Goal: Information Seeking & Learning: Compare options

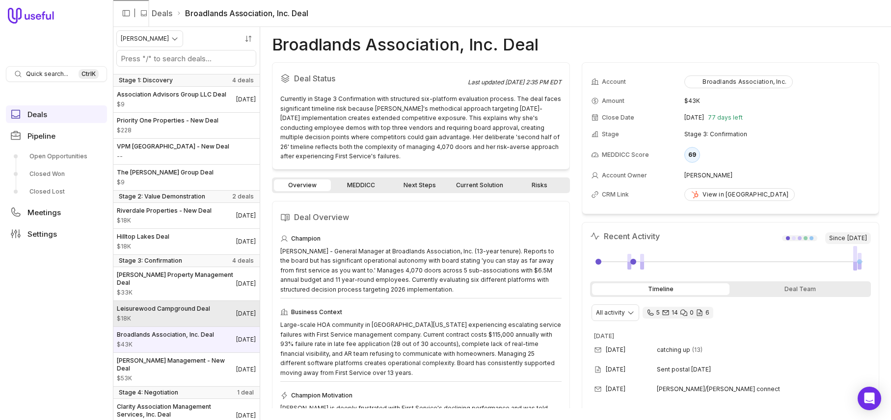
click at [171, 323] on span "$18K" at bounding box center [163, 319] width 93 height 8
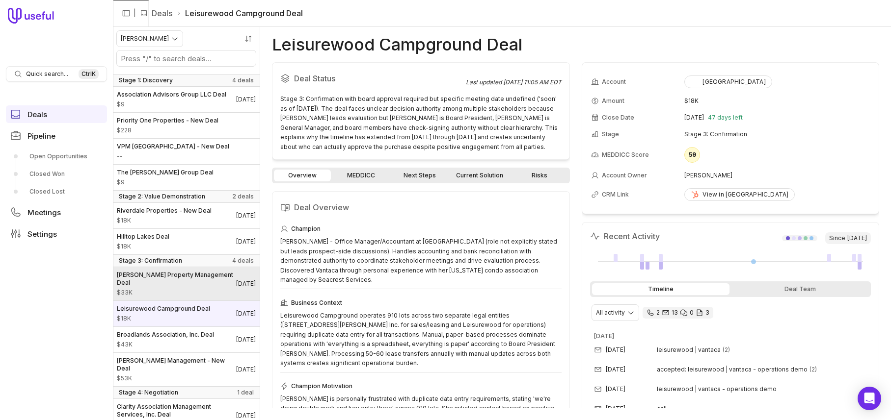
click at [168, 287] on span "[PERSON_NAME] Property Management Deal" at bounding box center [176, 279] width 119 height 16
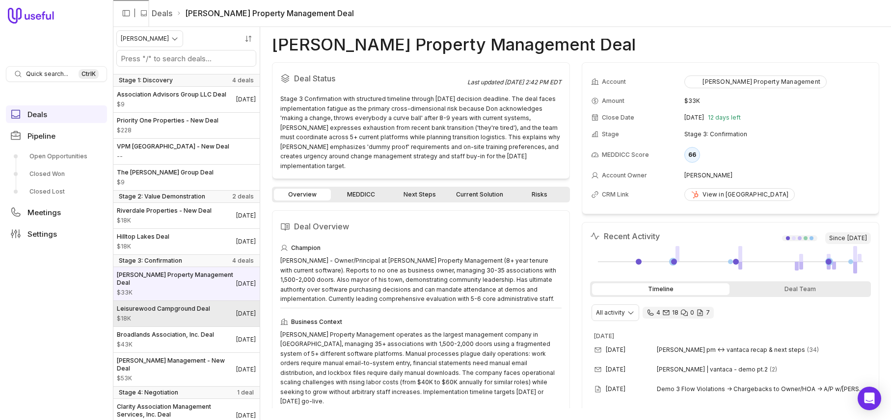
click at [184, 323] on span "$18K" at bounding box center [163, 319] width 93 height 8
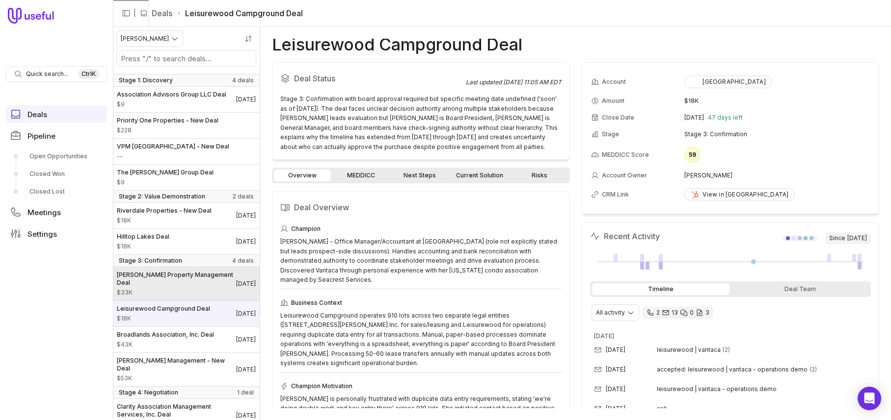
click at [179, 287] on span "[PERSON_NAME] Property Management Deal" at bounding box center [176, 279] width 119 height 16
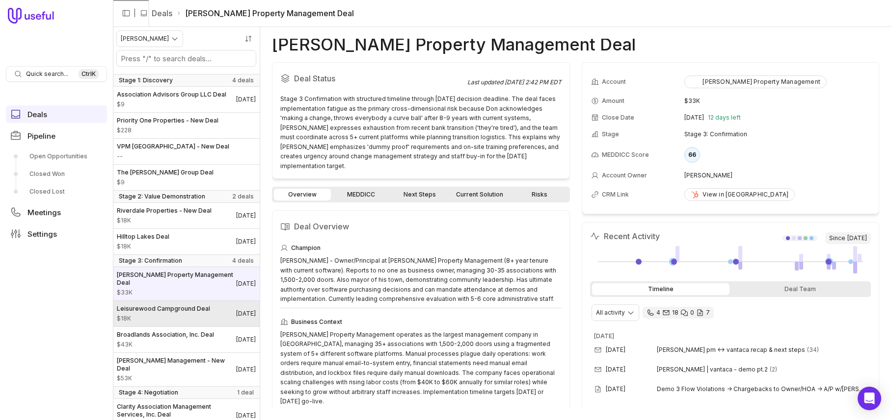
click at [177, 323] on span "$18K" at bounding box center [163, 319] width 93 height 8
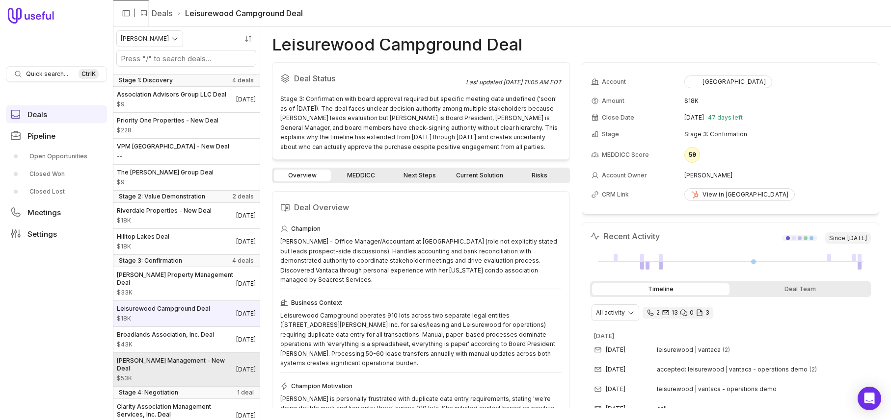
click at [169, 383] on span "$53K" at bounding box center [176, 379] width 119 height 8
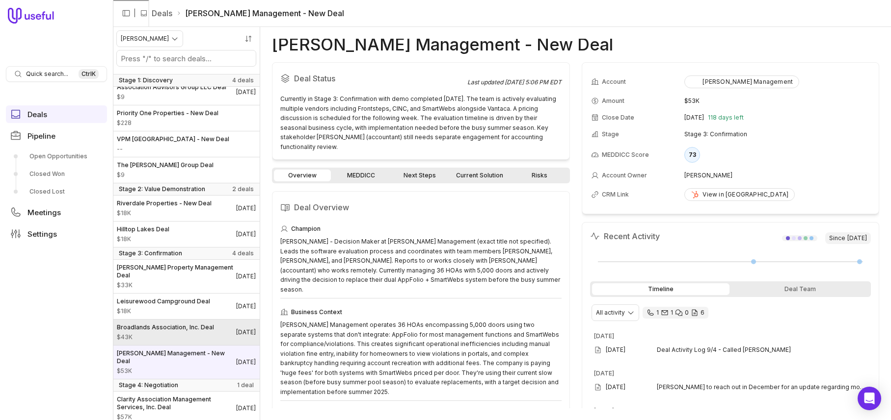
scroll to position [21, 0]
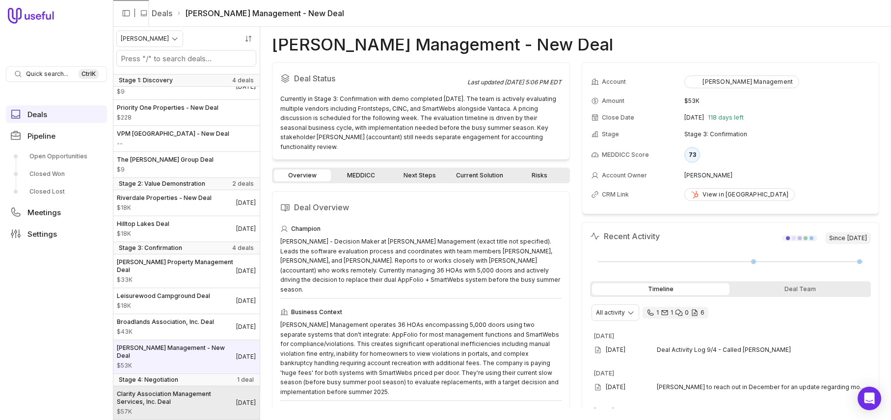
click at [190, 407] on div "Clarity Association Management Services, Inc. Deal $57K" at bounding box center [176, 404] width 119 height 26
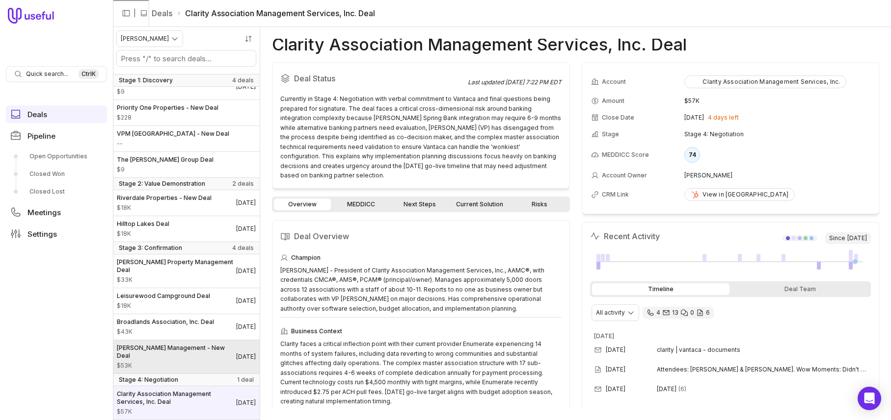
click at [185, 362] on div "[PERSON_NAME] Management - New Deal $53K" at bounding box center [176, 357] width 119 height 26
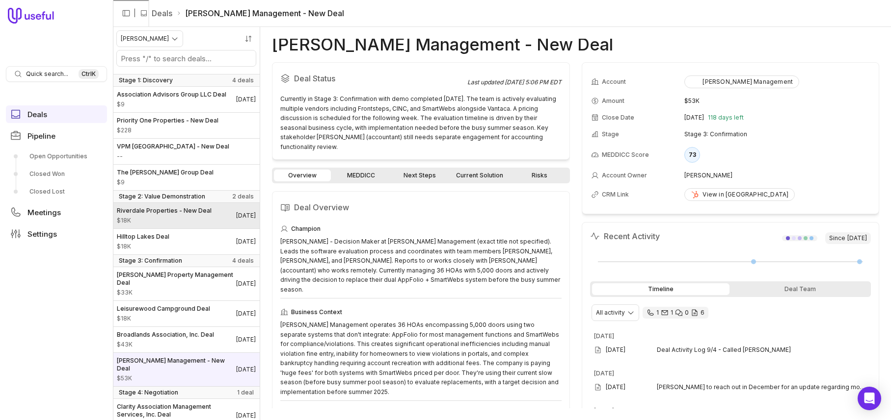
click at [171, 215] on span "Riverdale Properties - New Deal" at bounding box center [164, 211] width 95 height 8
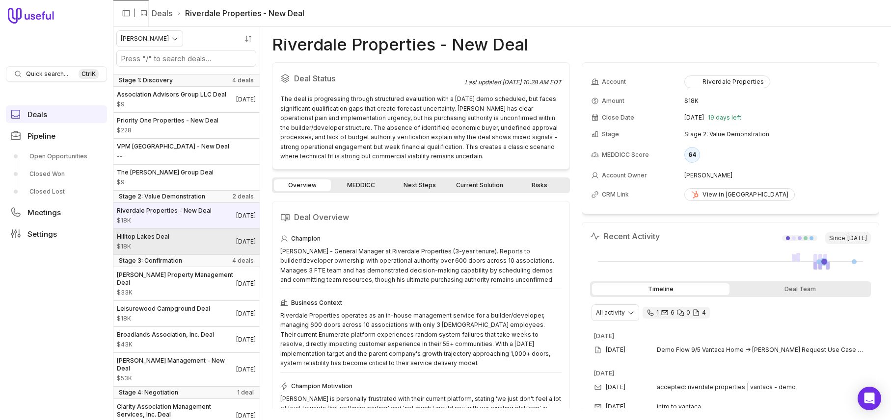
click at [169, 236] on td "Hilltop Lakes Deal $18K [DATE]" at bounding box center [186, 242] width 147 height 26
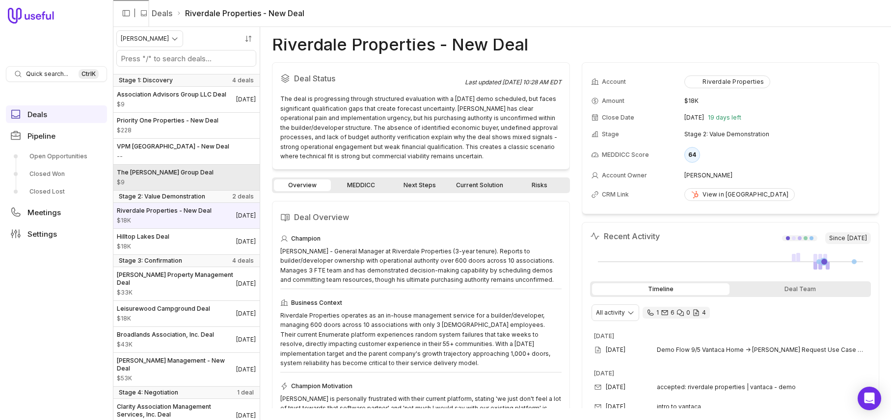
click at [179, 177] on span "The [PERSON_NAME] Group Deal" at bounding box center [165, 173] width 97 height 8
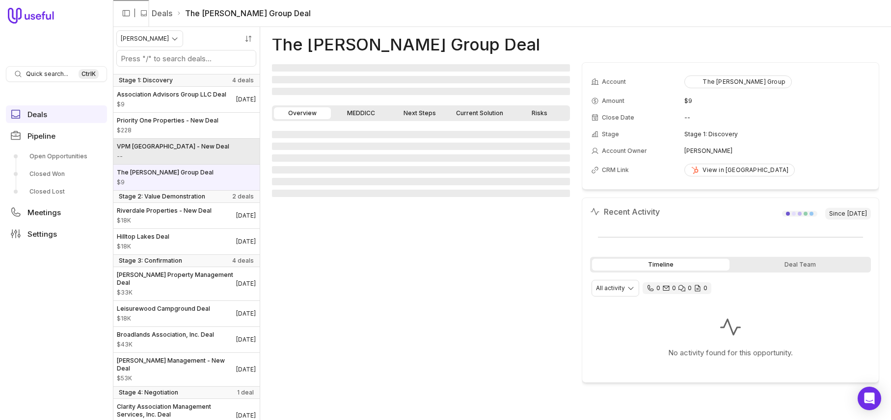
click at [177, 160] on span "--" at bounding box center [173, 157] width 112 height 8
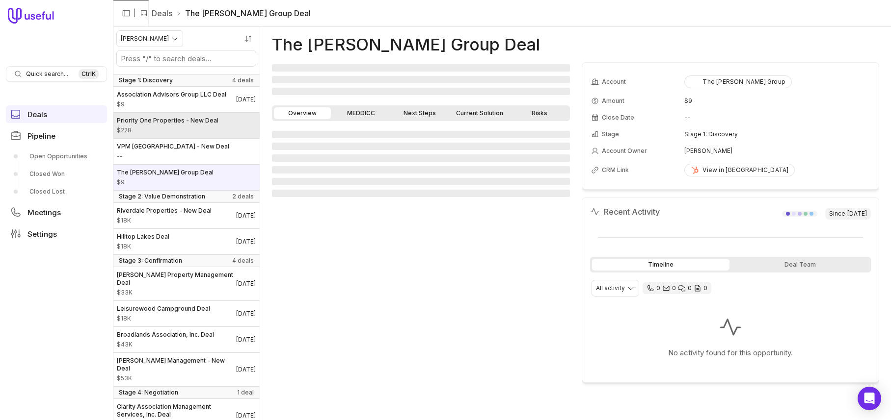
click at [176, 134] on span "$228" at bounding box center [168, 131] width 102 height 8
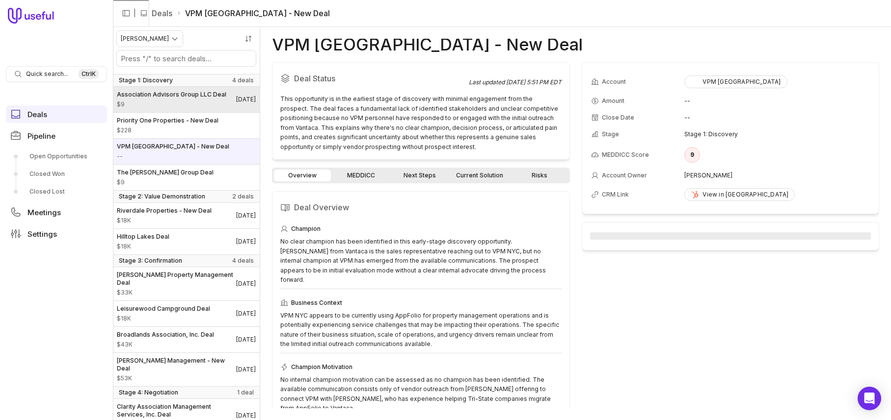
click at [175, 98] on span "Association Advisors Group LLC Deal" at bounding box center [171, 95] width 109 height 8
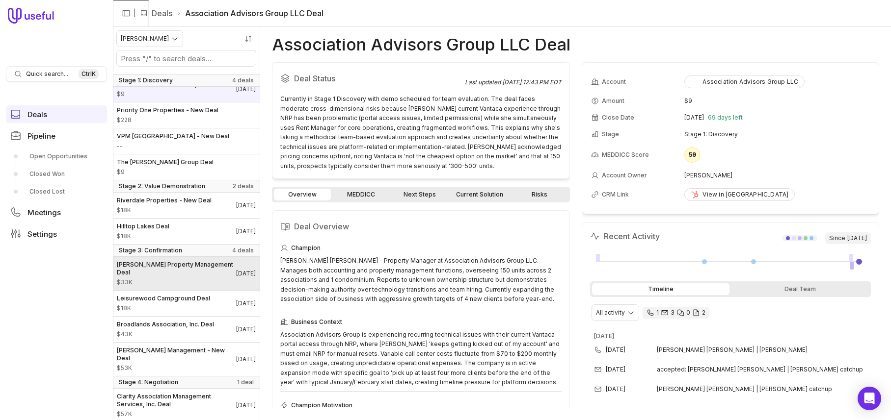
scroll to position [21, 0]
click at [171, 274] on div "[PERSON_NAME] Property Management Deal $33K" at bounding box center [176, 272] width 119 height 26
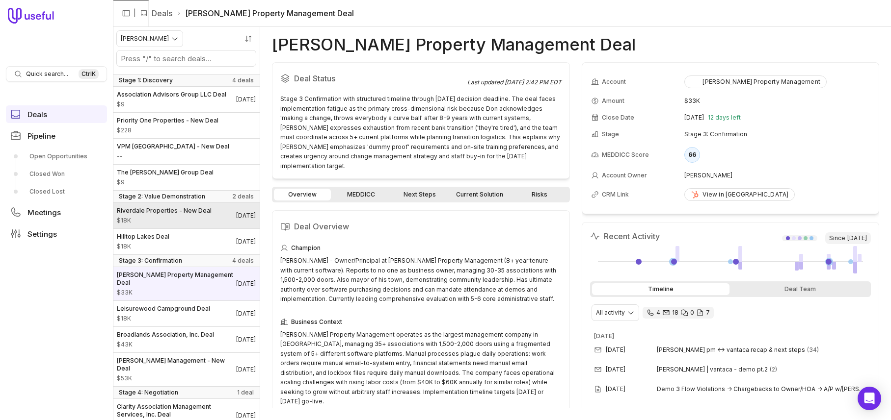
click at [187, 215] on span "Riverdale Properties - New Deal" at bounding box center [164, 211] width 95 height 8
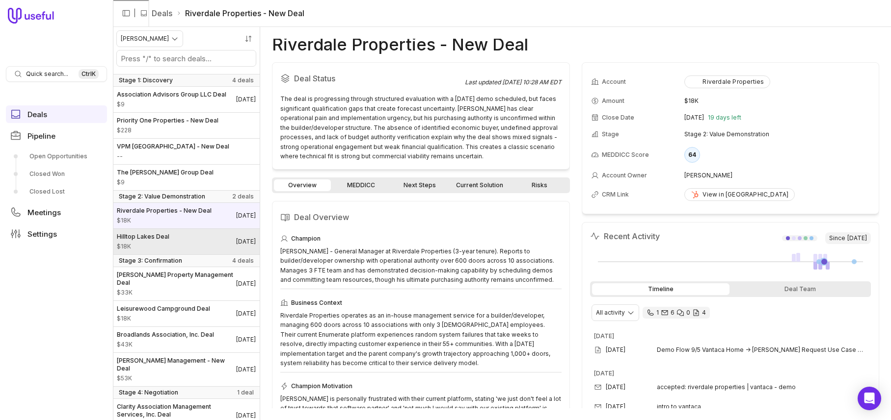
click at [185, 245] on link "Hilltop Lakes Deal $18K [DATE]" at bounding box center [186, 242] width 147 height 26
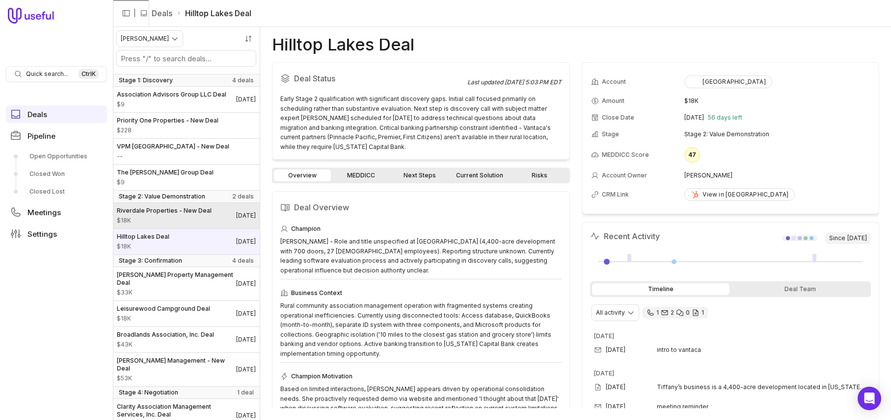
click at [193, 225] on span "$18K" at bounding box center [164, 221] width 95 height 8
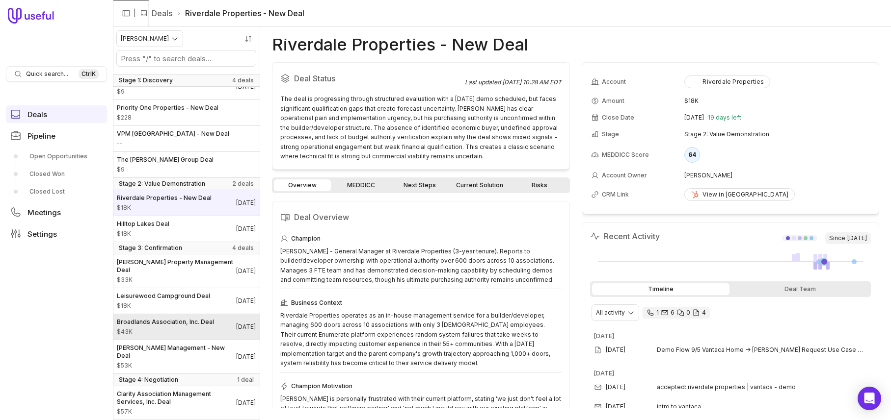
scroll to position [21, 0]
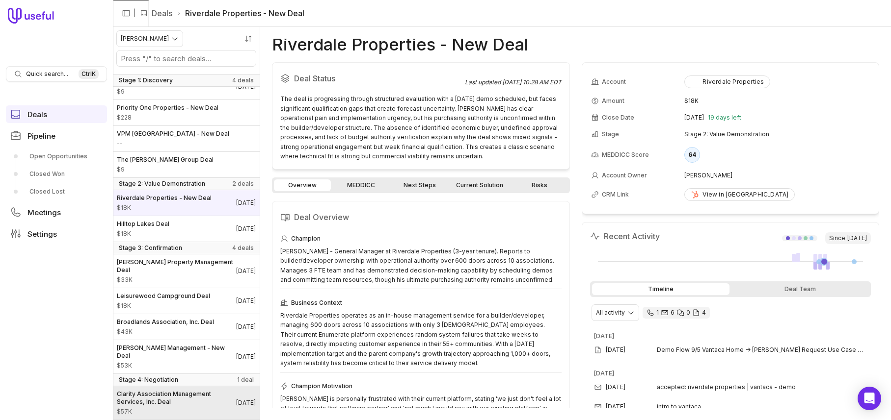
click at [172, 409] on span "$57K" at bounding box center [176, 412] width 119 height 8
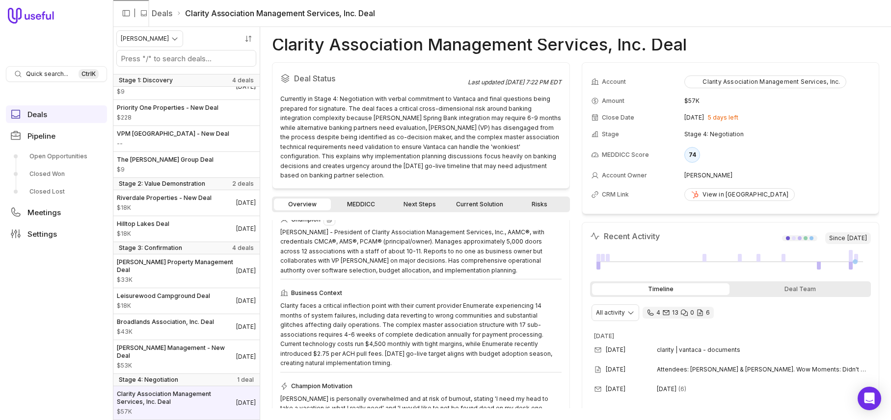
scroll to position [49, 0]
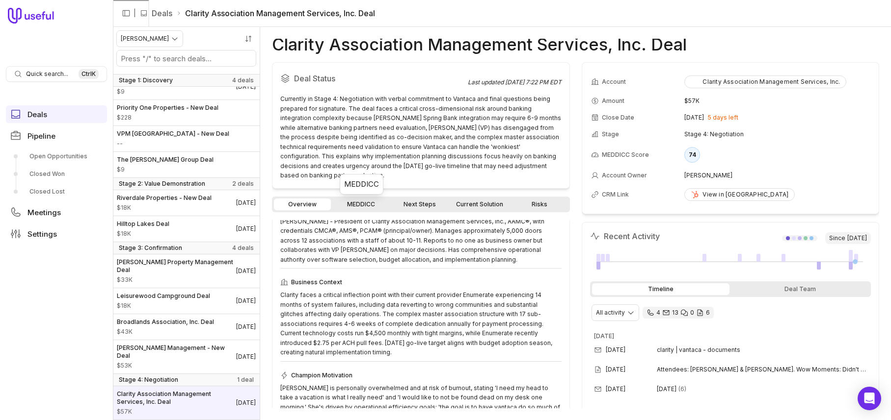
click at [374, 206] on link "MEDDICC" at bounding box center [361, 205] width 57 height 12
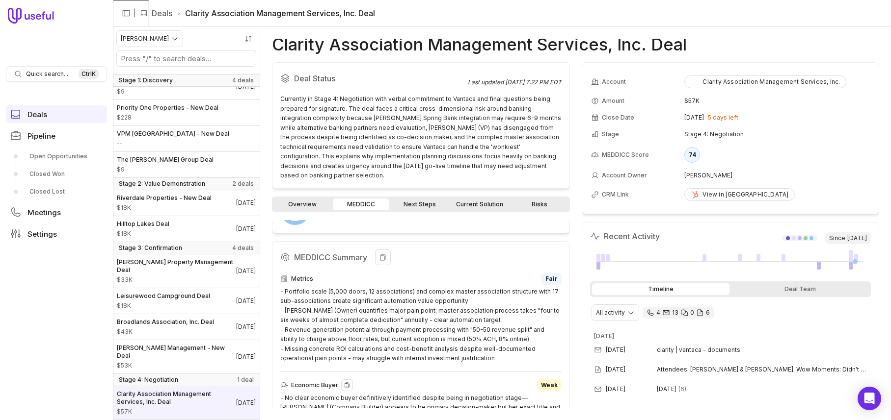
scroll to position [147, 0]
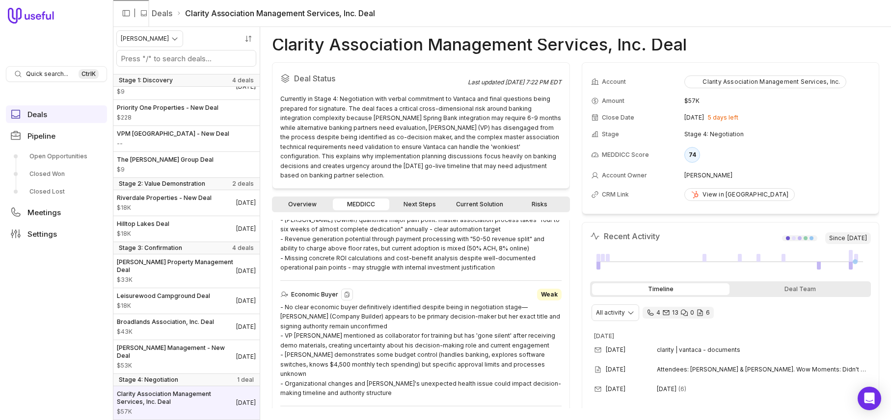
click at [432, 317] on div "- No clear economic buyer definitively identified despite being in negotiation …" at bounding box center [420, 351] width 281 height 96
click at [436, 316] on div "- No clear economic buyer definitively identified despite being in negotiation …" at bounding box center [420, 351] width 281 height 96
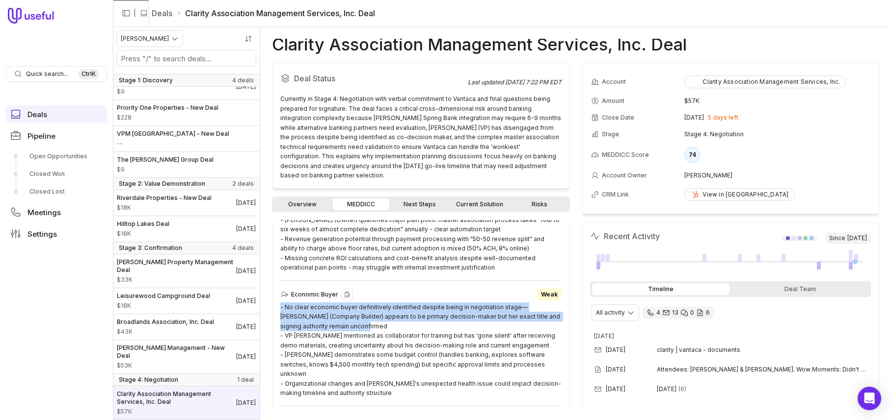
click at [436, 316] on div "- No clear economic buyer definitively identified despite being in negotiation …" at bounding box center [420, 351] width 281 height 96
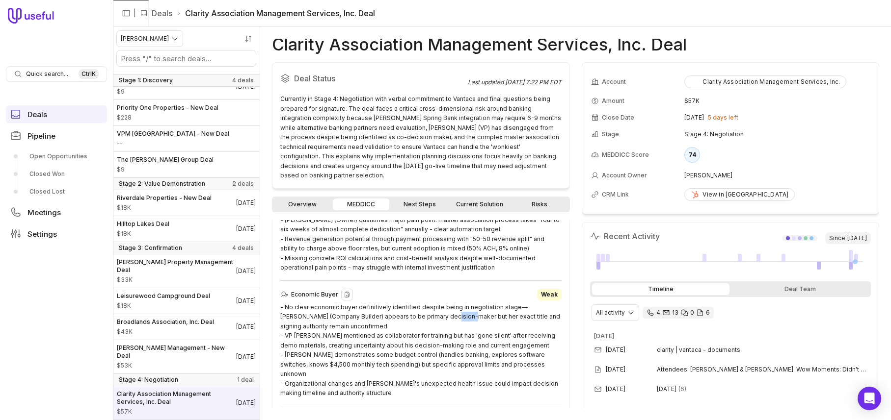
click at [436, 316] on div "- No clear economic buyer definitively identified despite being in negotiation …" at bounding box center [420, 351] width 281 height 96
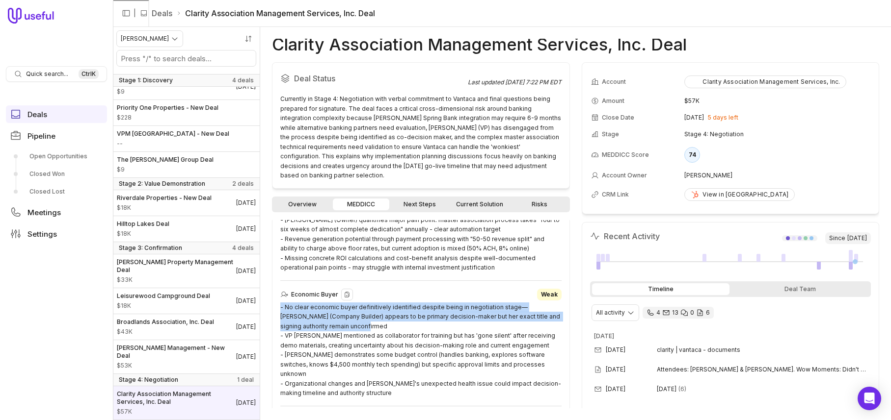
click at [436, 316] on div "- No clear economic buyer definitively identified despite being in negotiation …" at bounding box center [420, 351] width 281 height 96
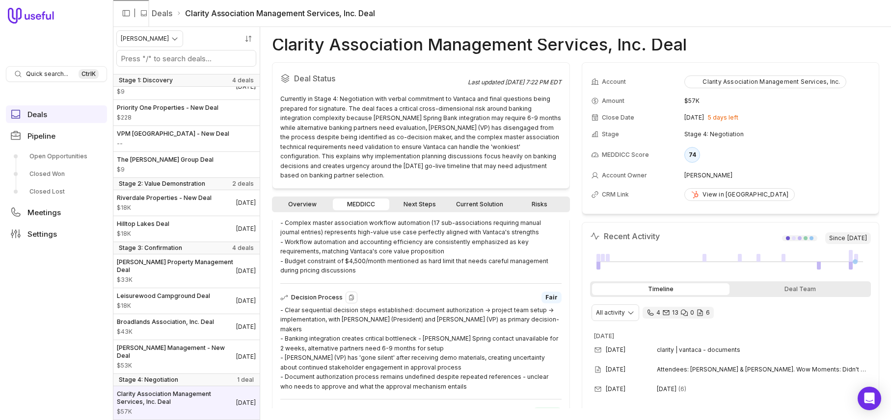
scroll to position [393, 0]
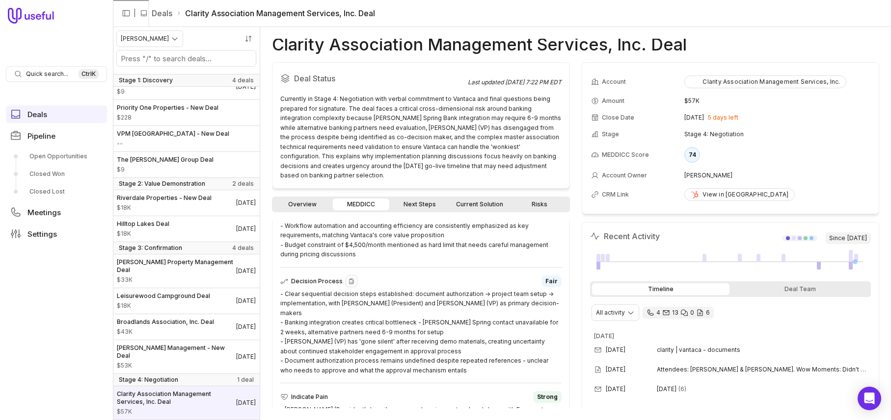
click at [446, 306] on div "- Clear sequential decision steps established: document authorization → project…" at bounding box center [420, 332] width 281 height 86
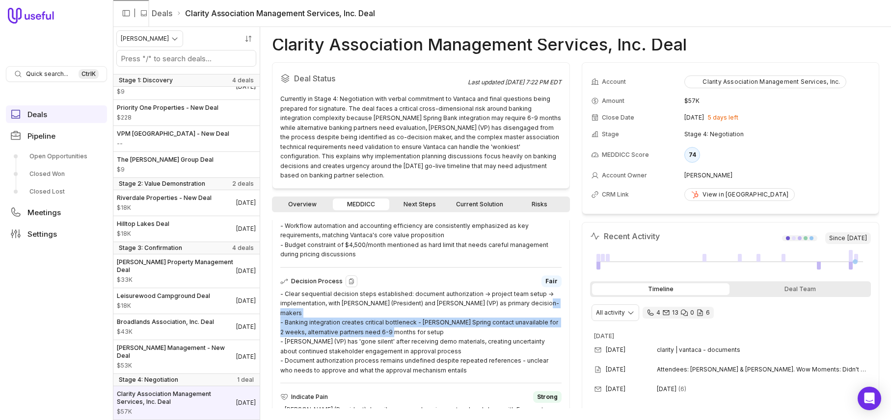
click at [446, 306] on div "- Clear sequential decision steps established: document authorization → project…" at bounding box center [420, 332] width 281 height 86
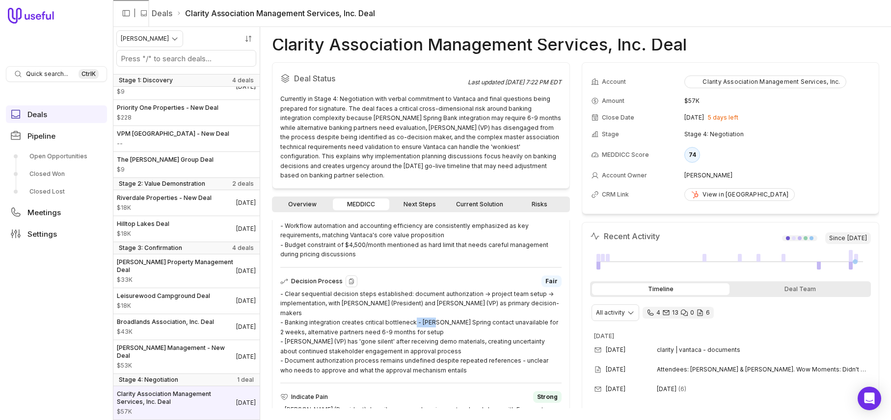
click at [446, 306] on div "- Clear sequential decision steps established: document authorization → project…" at bounding box center [420, 332] width 281 height 86
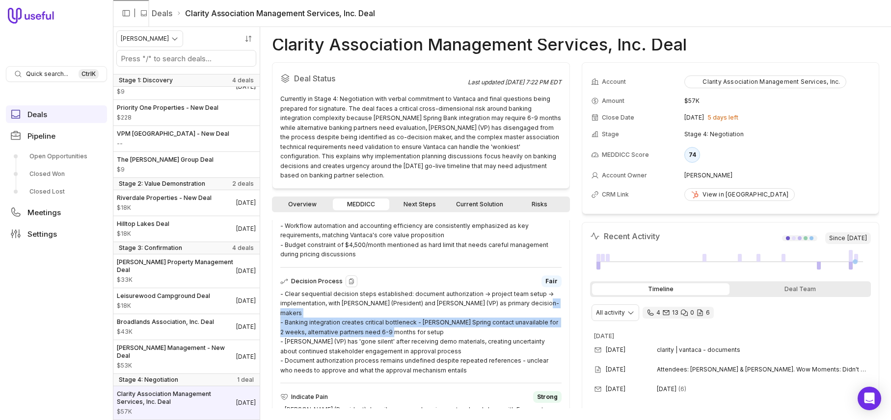
click at [446, 306] on div "- Clear sequential decision steps established: document authorization → project…" at bounding box center [420, 332] width 281 height 86
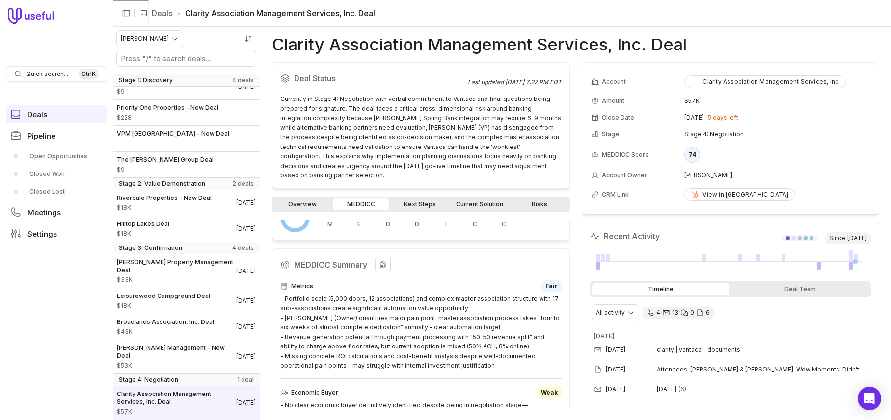
scroll to position [0, 0]
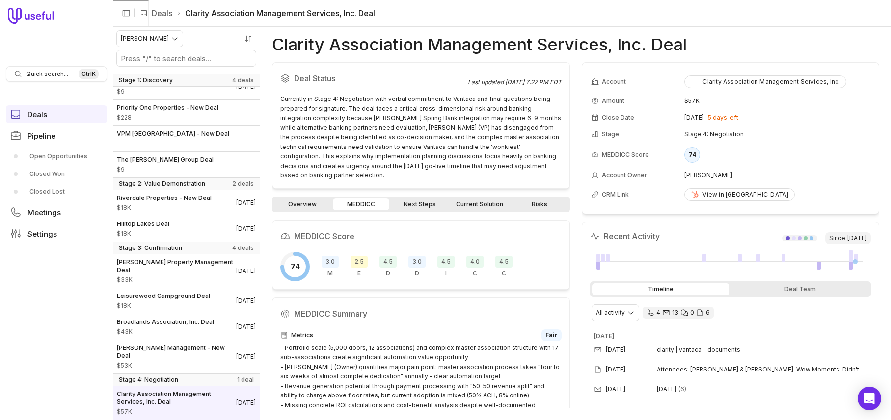
drag, startPoint x: 418, startPoint y: 206, endPoint x: 363, endPoint y: 214, distance: 55.6
click at [418, 206] on link "Next Steps" at bounding box center [419, 205] width 57 height 12
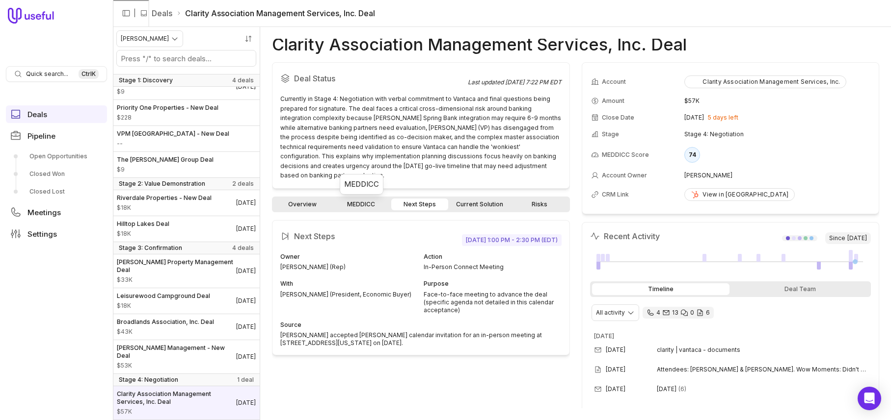
click at [354, 207] on link "MEDDICC" at bounding box center [361, 205] width 57 height 12
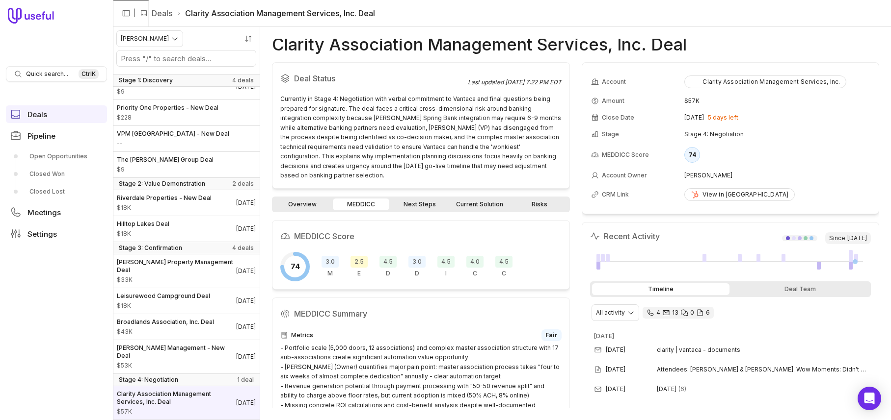
click at [409, 204] on link "Next Steps" at bounding box center [419, 205] width 57 height 12
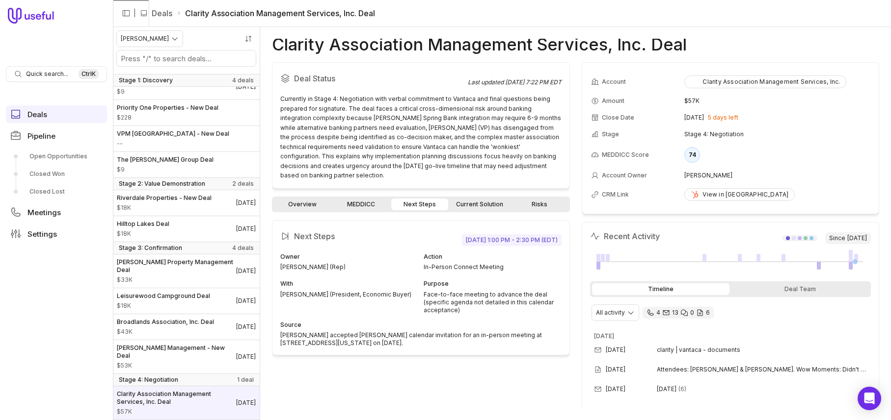
click at [366, 210] on div "Overview MEDDICC Next Steps Current Solution Risks" at bounding box center [421, 205] width 298 height 16
click at [362, 205] on link "MEDDICC" at bounding box center [361, 205] width 57 height 12
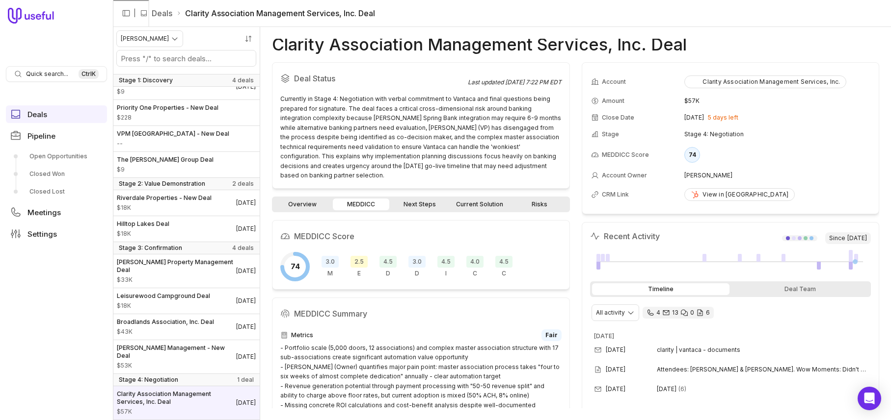
click at [298, 200] on link "Overview" at bounding box center [302, 205] width 57 height 12
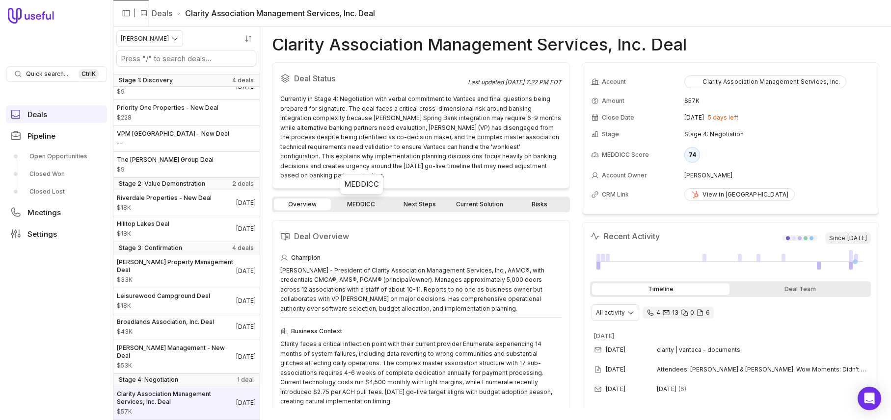
click at [355, 202] on link "MEDDICC" at bounding box center [361, 205] width 57 height 12
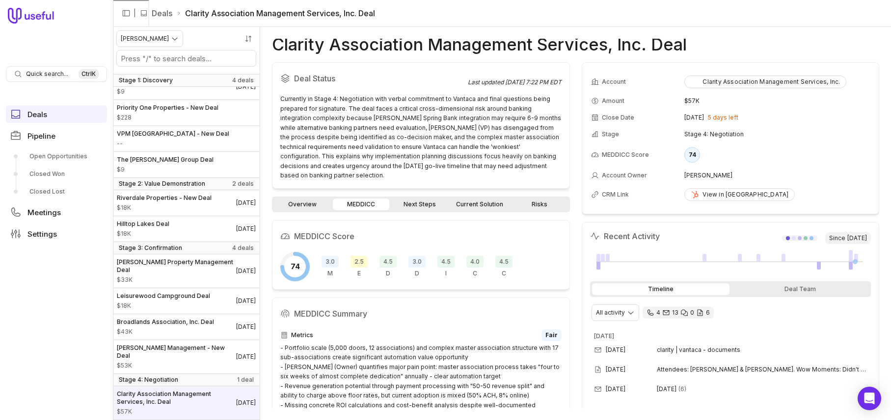
click at [546, 209] on link "Risks" at bounding box center [539, 205] width 57 height 12
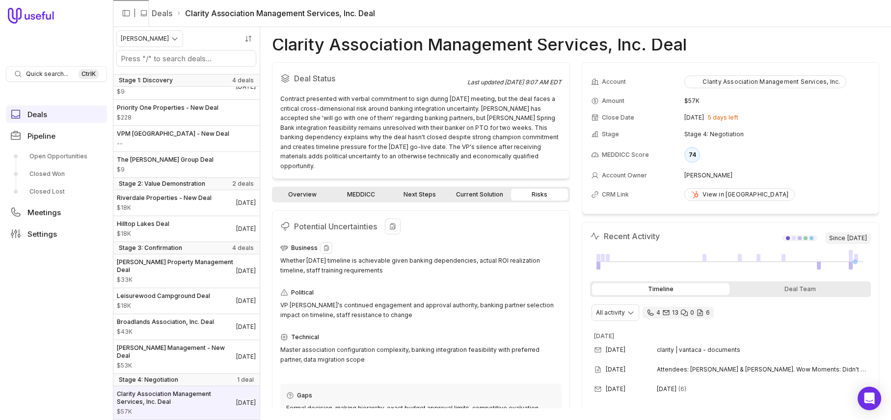
click at [363, 256] on div "Whether [DATE] timeline is achievable given banking dependencies, actual ROI re…" at bounding box center [420, 265] width 281 height 19
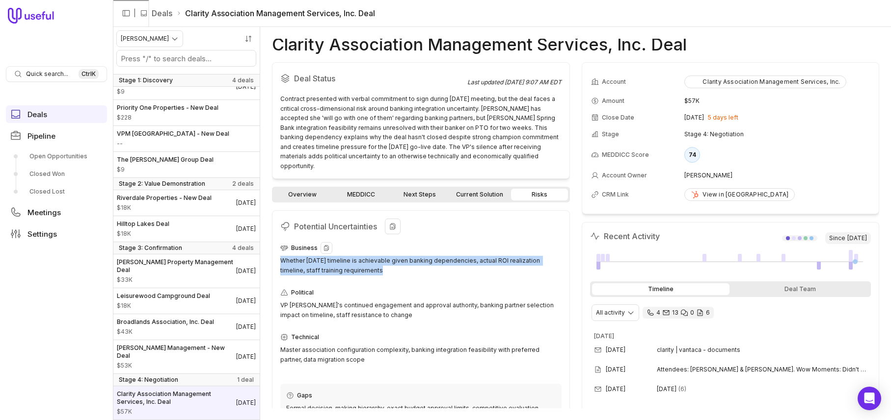
click at [363, 256] on div "Whether [DATE] timeline is achievable given banking dependencies, actual ROI re…" at bounding box center [420, 265] width 281 height 19
click at [401, 256] on div "Whether [DATE] timeline is achievable given banking dependencies, actual ROI re…" at bounding box center [420, 265] width 281 height 19
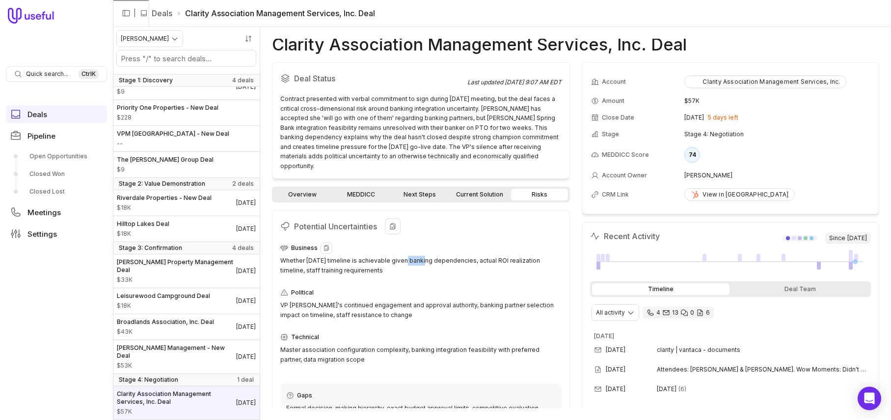
click at [401, 256] on div "Whether [DATE] timeline is achievable given banking dependencies, actual ROI re…" at bounding box center [420, 265] width 281 height 19
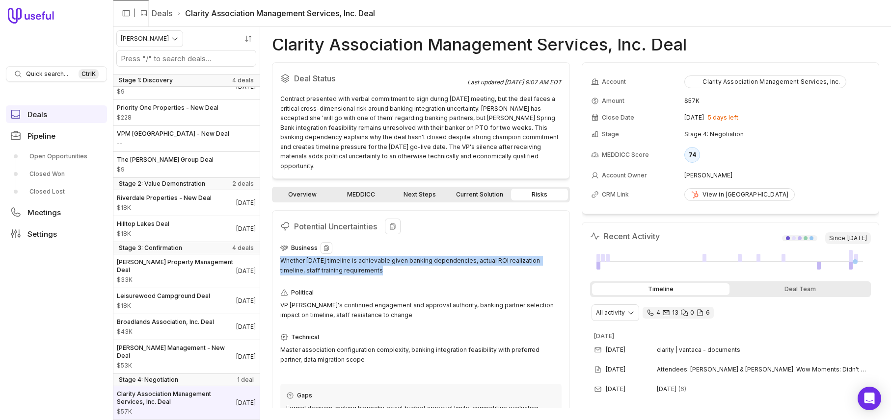
click at [401, 256] on div "Whether [DATE] timeline is achievable given banking dependencies, actual ROI re…" at bounding box center [420, 265] width 281 height 19
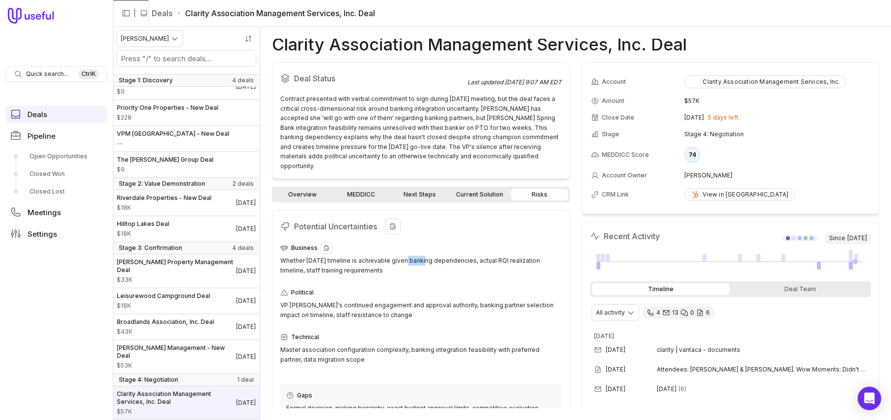
click at [401, 256] on div "Whether [DATE] timeline is achievable given banking dependencies, actual ROI re…" at bounding box center [420, 265] width 281 height 19
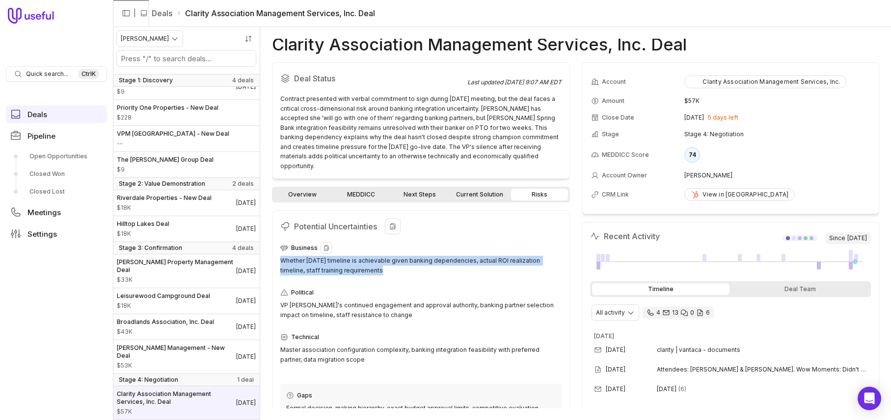
click at [401, 256] on div "Whether [DATE] timeline is achievable given banking dependencies, actual ROI re…" at bounding box center [420, 265] width 281 height 19
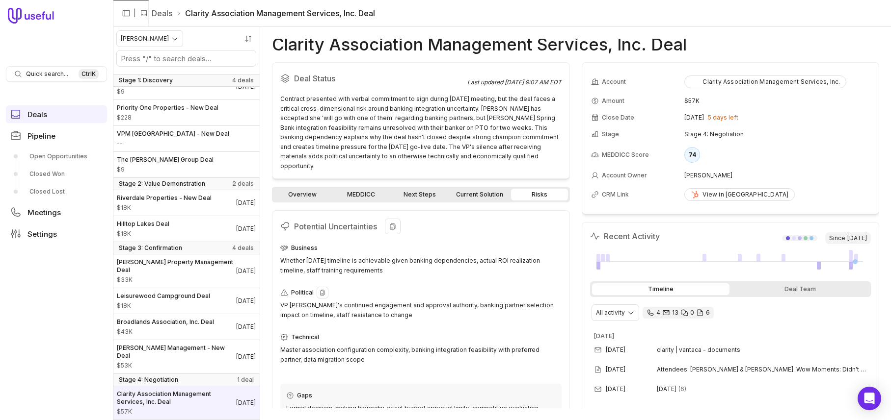
click at [416, 301] on div "VP [PERSON_NAME]'s continued engagement and approval authority, banking partner…" at bounding box center [420, 310] width 281 height 19
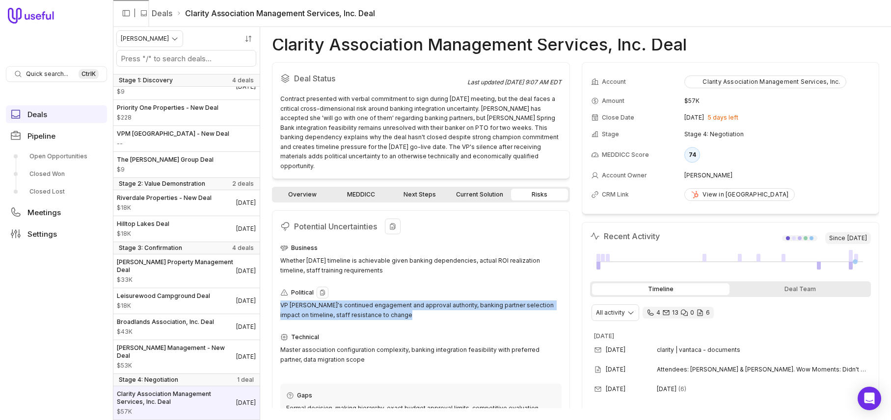
click at [416, 301] on div "VP [PERSON_NAME]'s continued engagement and approval authority, banking partner…" at bounding box center [420, 310] width 281 height 19
click at [389, 301] on div "VP [PERSON_NAME]'s continued engagement and approval authority, banking partner…" at bounding box center [420, 310] width 281 height 19
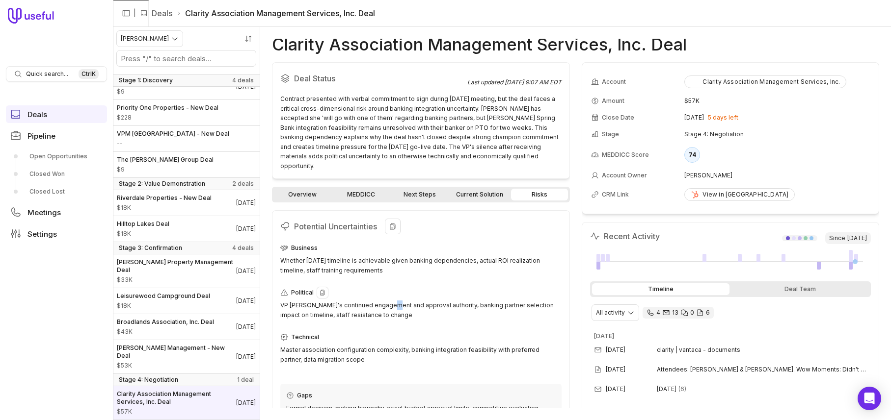
click at [389, 301] on div "VP [PERSON_NAME]'s continued engagement and approval authority, banking partner…" at bounding box center [420, 310] width 281 height 19
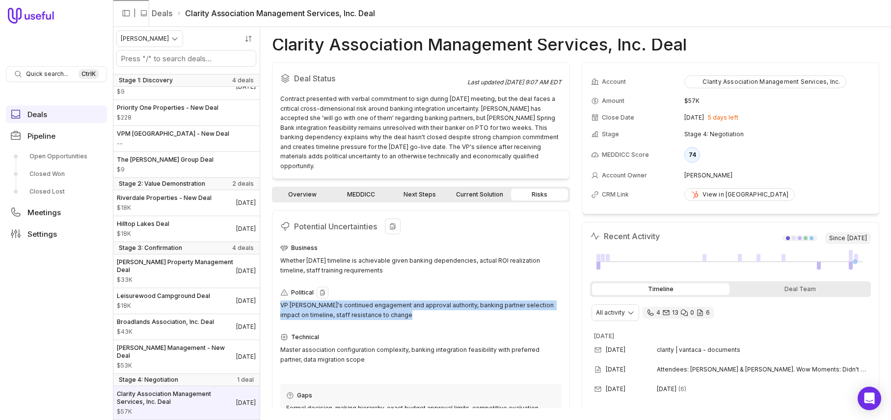
click at [389, 301] on div "VP [PERSON_NAME]'s continued engagement and approval authority, banking partner…" at bounding box center [420, 310] width 281 height 19
click at [407, 301] on div "VP [PERSON_NAME]'s continued engagement and approval authority, banking partner…" at bounding box center [420, 310] width 281 height 19
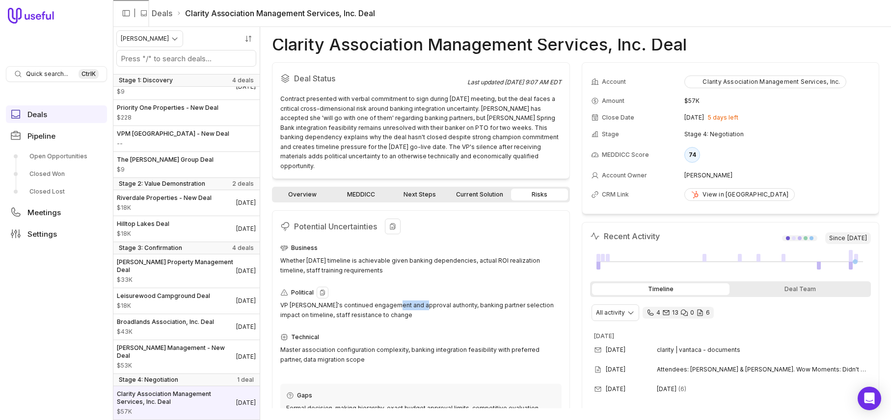
click at [407, 301] on div "VP [PERSON_NAME]'s continued engagement and approval authority, banking partner…" at bounding box center [420, 310] width 281 height 19
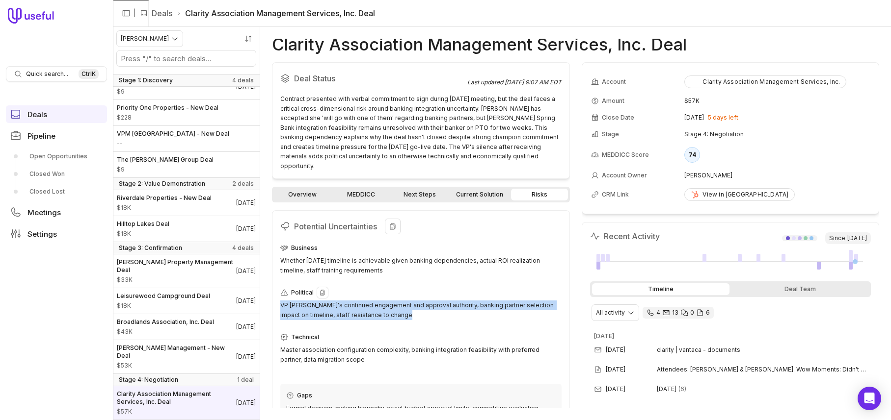
click at [407, 301] on div "VP [PERSON_NAME]'s continued engagement and approval authority, banking partner…" at bounding box center [420, 310] width 281 height 19
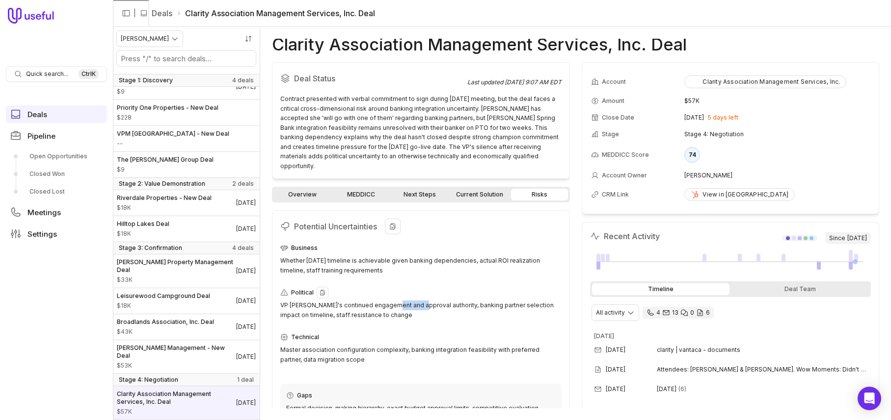
click at [407, 301] on div "VP [PERSON_NAME]'s continued engagement and approval authority, banking partner…" at bounding box center [420, 310] width 281 height 19
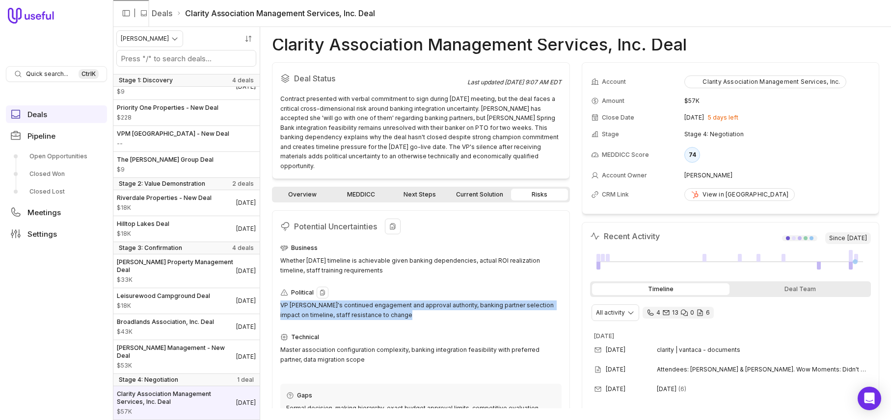
click at [407, 301] on div "VP [PERSON_NAME]'s continued engagement and approval authority, banking partner…" at bounding box center [420, 310] width 281 height 19
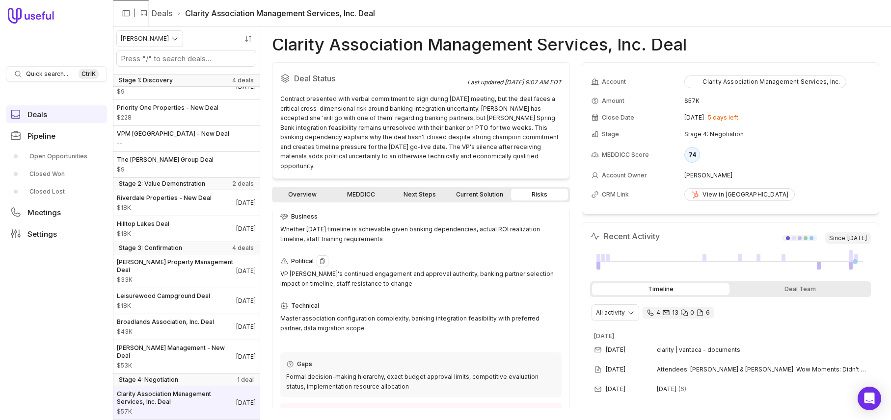
scroll to position [49, 0]
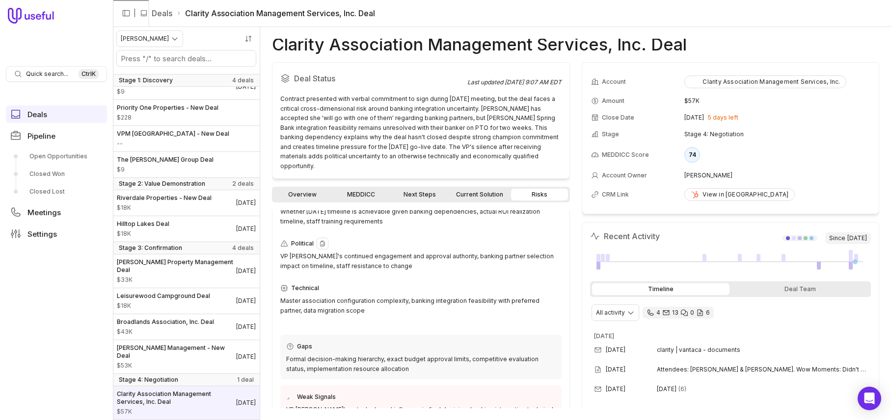
click at [407, 296] on div "Master association configuration complexity, banking integration feasibility wi…" at bounding box center [420, 305] width 281 height 19
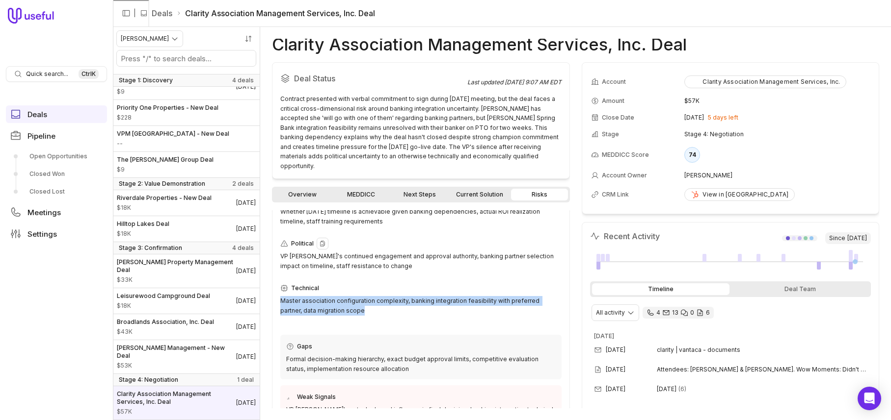
click at [407, 296] on div "Master association configuration complexity, banking integration feasibility wi…" at bounding box center [420, 305] width 281 height 19
click at [410, 296] on div "Master association configuration complexity, banking integration feasibility wi…" at bounding box center [420, 305] width 281 height 19
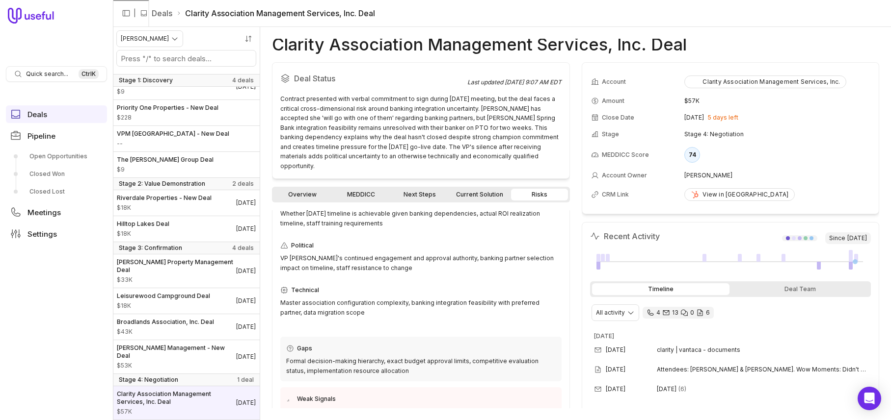
scroll to position [0, 0]
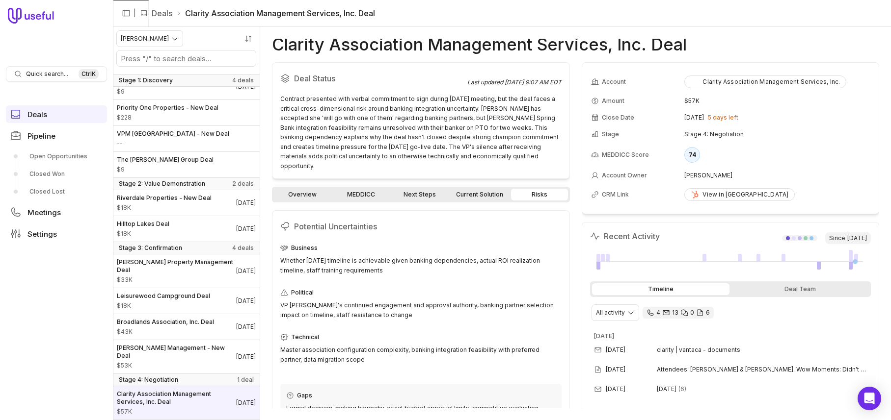
click at [305, 189] on link "Overview" at bounding box center [302, 195] width 57 height 12
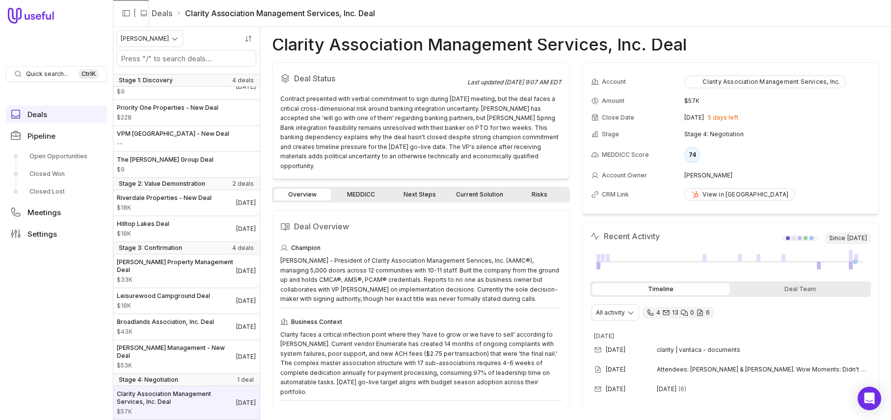
click at [366, 189] on link "MEDDICC" at bounding box center [361, 195] width 57 height 12
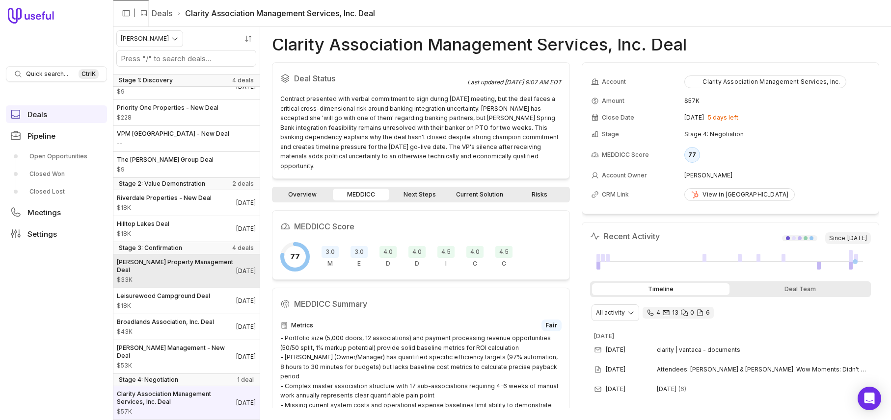
click at [181, 274] on div "[PERSON_NAME] Property Management Deal $33K" at bounding box center [176, 272] width 119 height 26
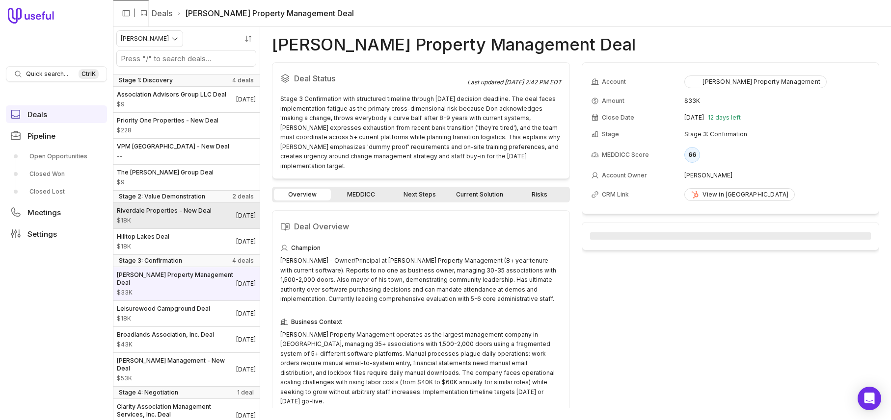
click at [177, 225] on span "$18K" at bounding box center [164, 221] width 95 height 8
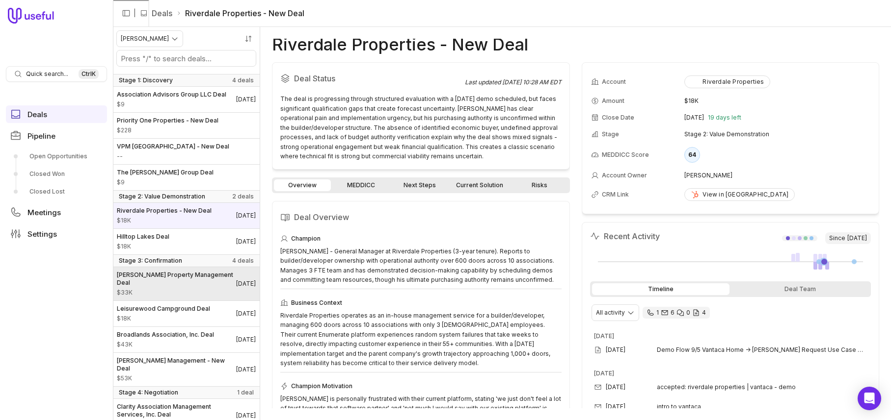
click at [197, 287] on span "[PERSON_NAME] Property Management Deal" at bounding box center [176, 279] width 119 height 16
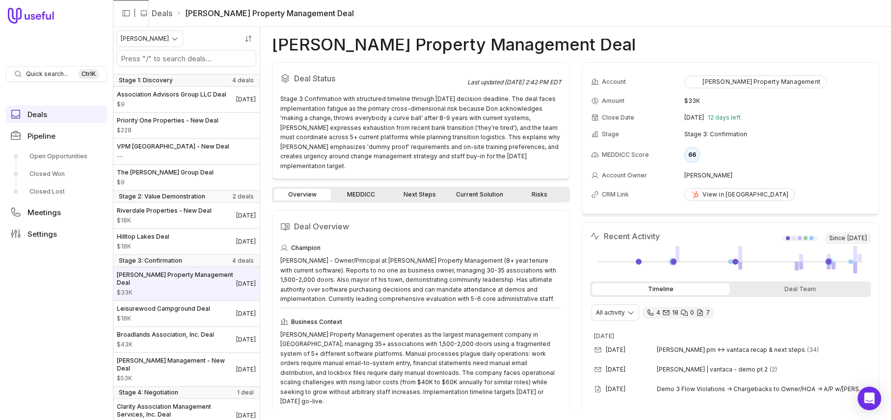
click at [358, 189] on link "MEDDICC" at bounding box center [361, 195] width 57 height 12
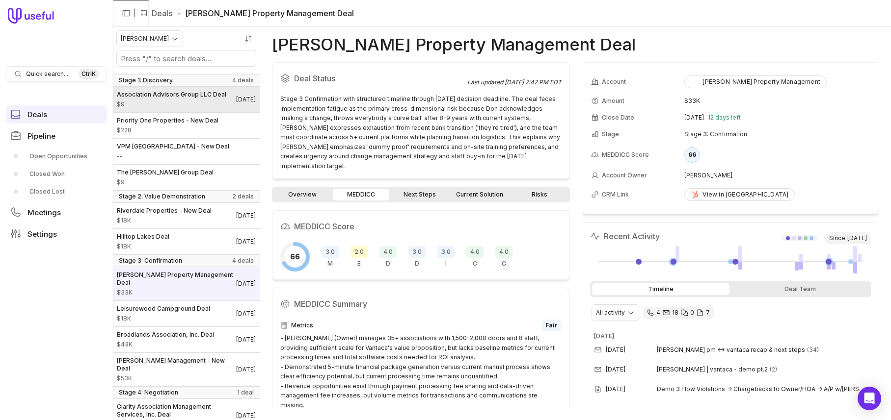
click at [195, 108] on div "Association Advisors Group LLC Deal $9" at bounding box center [171, 100] width 109 height 18
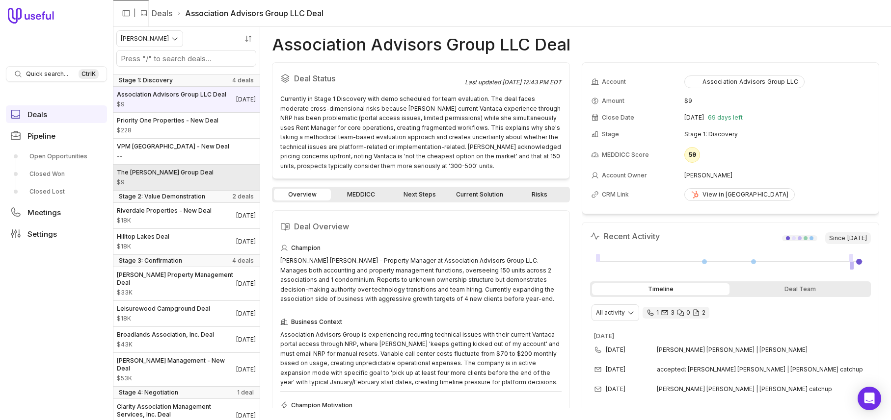
click at [206, 183] on link "The [PERSON_NAME] Group Deal $9" at bounding box center [186, 178] width 147 height 26
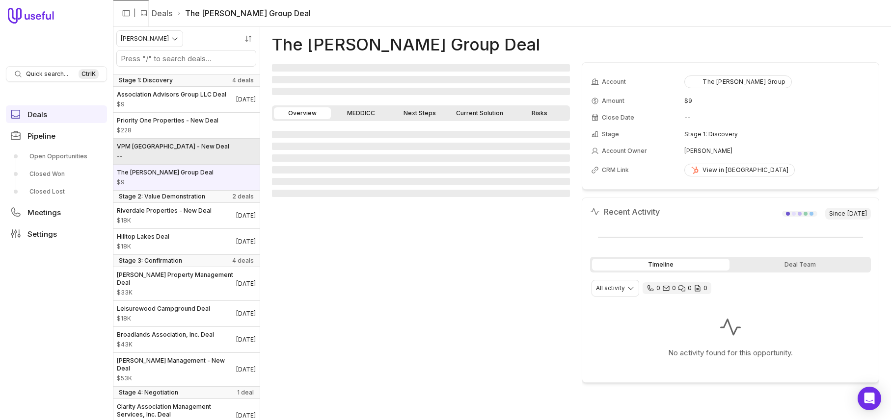
click at [202, 158] on link "VPM [GEOGRAPHIC_DATA] - New Deal --" at bounding box center [186, 152] width 147 height 26
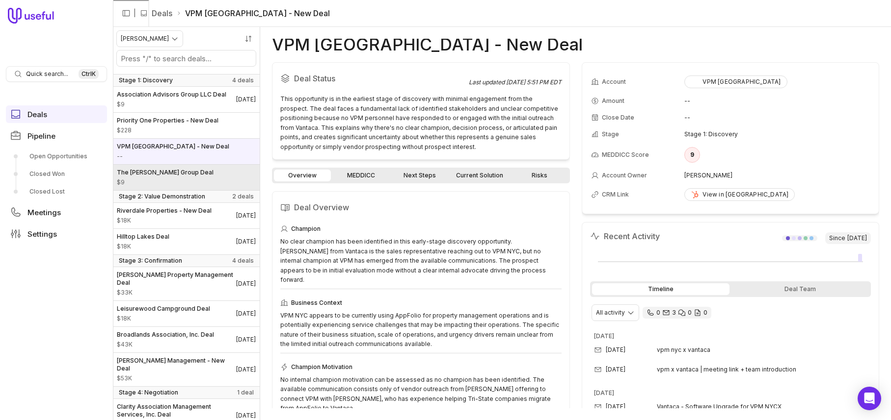
click at [210, 190] on link "The [PERSON_NAME] Group Deal $9" at bounding box center [186, 178] width 147 height 26
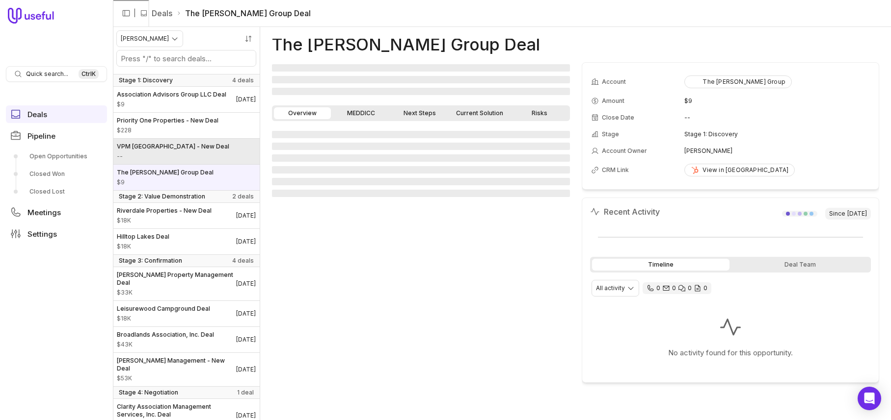
click at [209, 157] on link "VPM [GEOGRAPHIC_DATA] - New Deal --" at bounding box center [186, 152] width 147 height 26
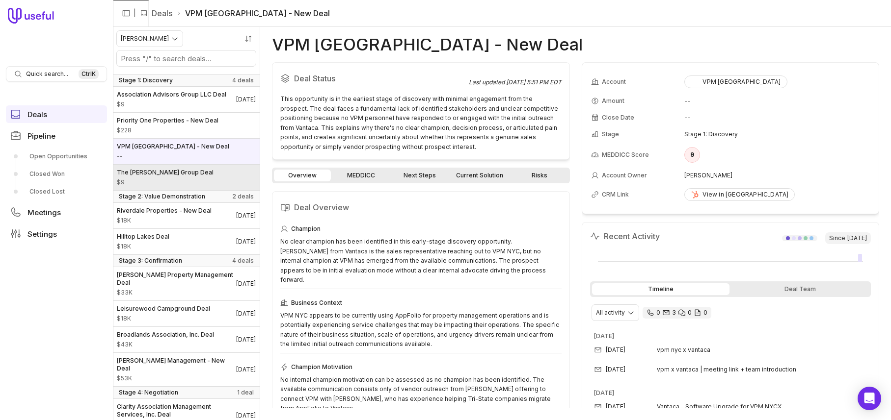
click at [208, 188] on link "The [PERSON_NAME] Group Deal $9" at bounding box center [186, 178] width 147 height 26
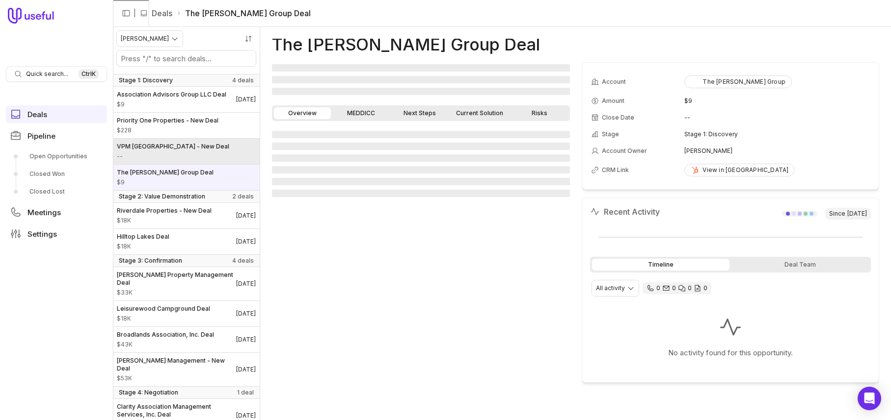
click at [199, 162] on link "VPM [GEOGRAPHIC_DATA] - New Deal --" at bounding box center [186, 152] width 147 height 26
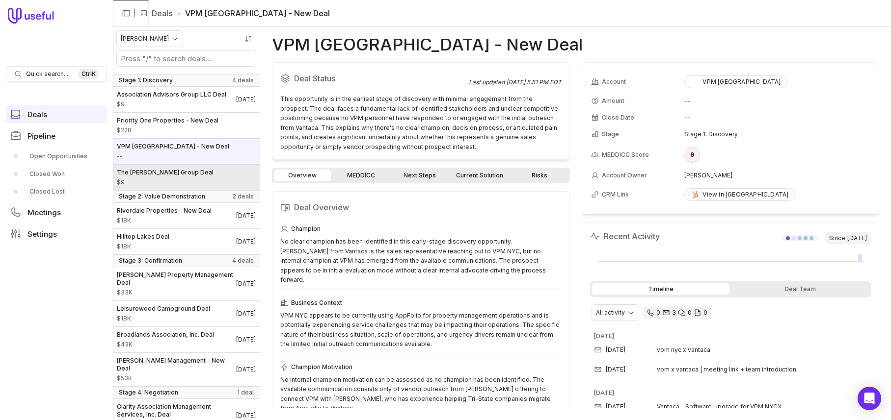
click at [206, 185] on link "The [PERSON_NAME] Group Deal $9" at bounding box center [186, 178] width 147 height 26
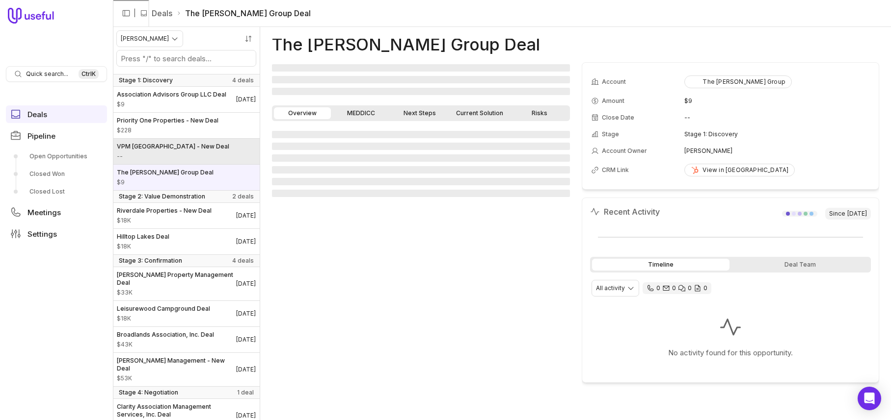
click at [199, 158] on link "VPM [GEOGRAPHIC_DATA] - New Deal --" at bounding box center [186, 152] width 147 height 26
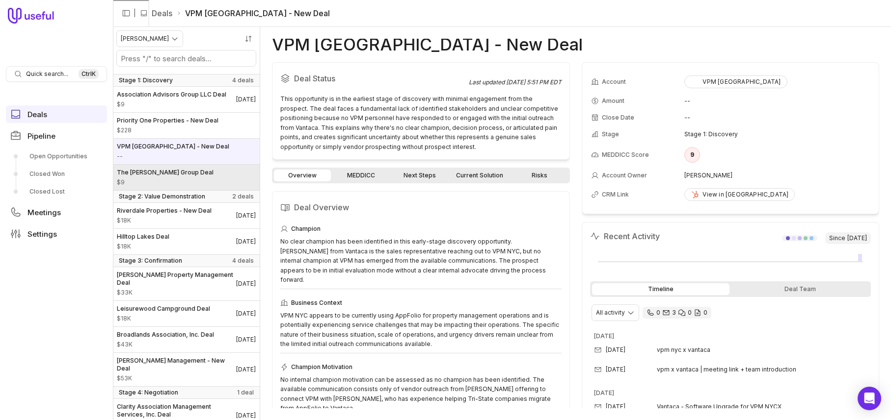
click at [211, 184] on link "The [PERSON_NAME] Group Deal $9" at bounding box center [186, 178] width 147 height 26
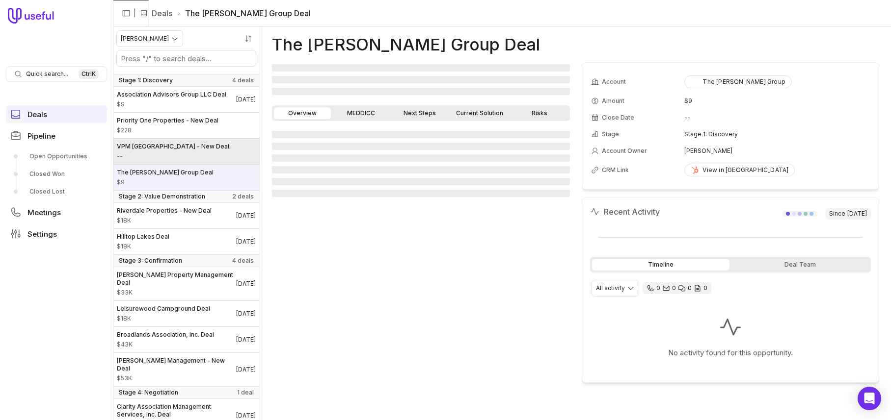
click at [211, 156] on link "VPM [GEOGRAPHIC_DATA] - New Deal --" at bounding box center [186, 152] width 147 height 26
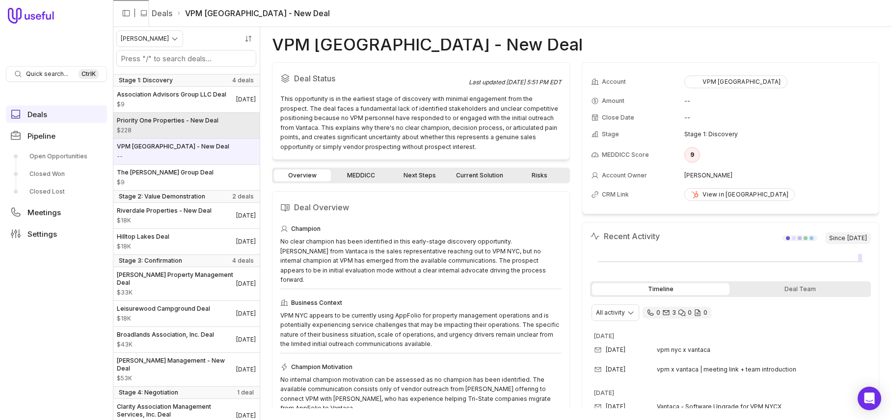
click at [211, 134] on span "$228" at bounding box center [168, 131] width 102 height 8
